Goal: Information Seeking & Learning: Learn about a topic

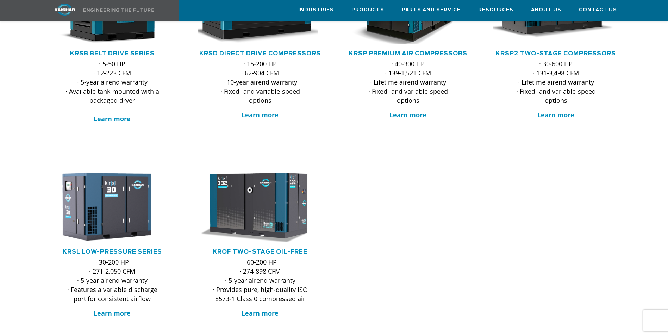
scroll to position [211, 0]
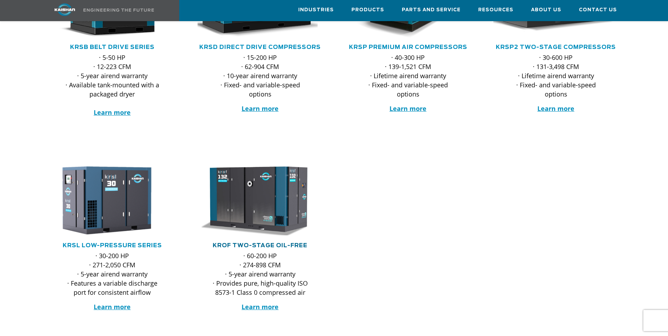
click at [272, 243] on link "KROF TWO-STAGE OIL-FREE" at bounding box center [260, 246] width 95 height 6
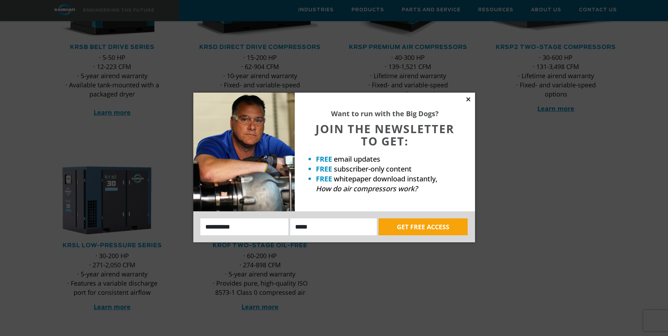
click at [469, 99] on icon at bounding box center [468, 99] width 6 height 6
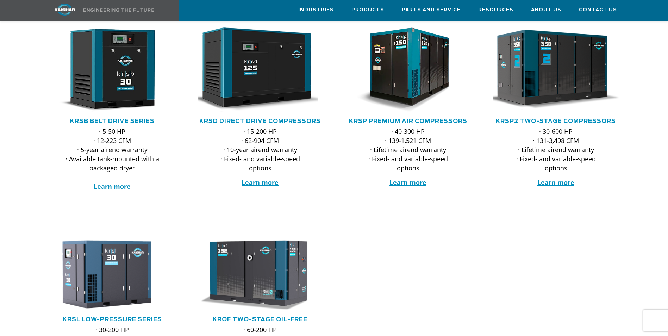
scroll to position [176, 0]
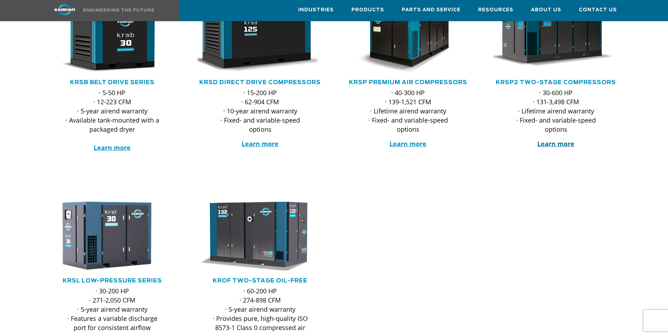
click at [550, 139] on strong "Learn more" at bounding box center [555, 143] width 37 height 8
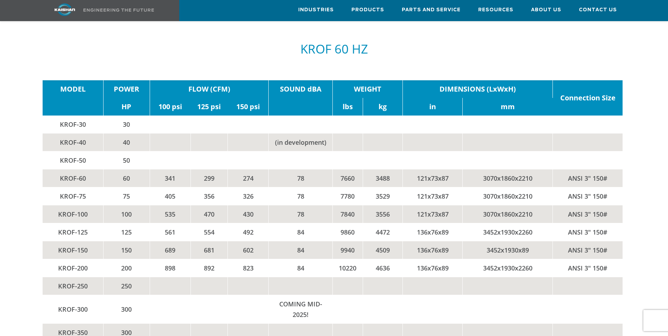
scroll to position [1267, 0]
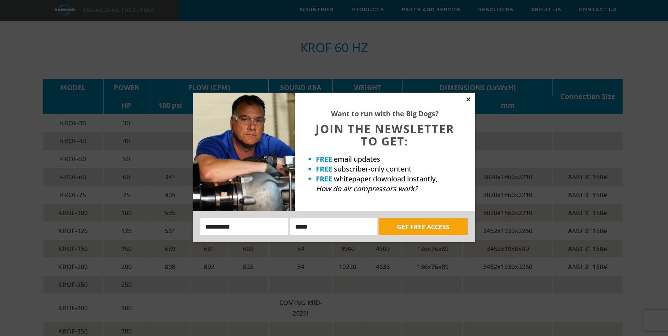
click at [469, 99] on icon at bounding box center [468, 99] width 4 height 4
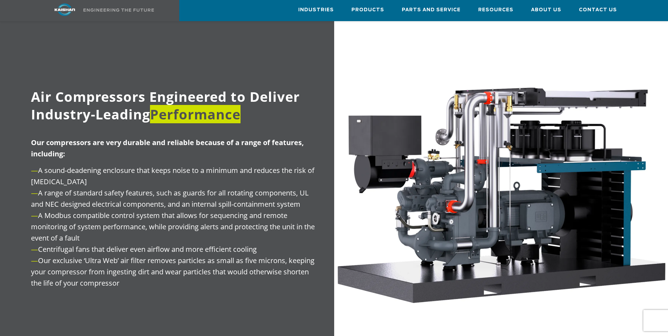
scroll to position [634, 0]
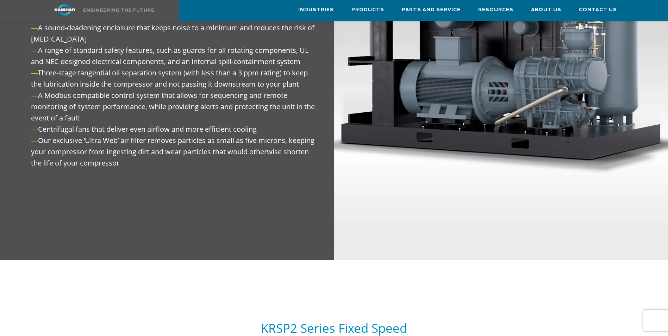
scroll to position [912, 0]
